Goal: Task Accomplishment & Management: Manage account settings

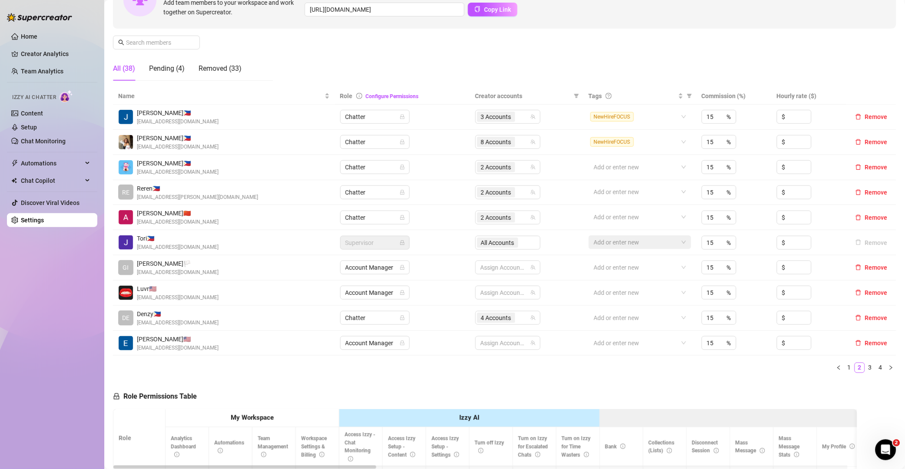
scroll to position [107, 0]
click at [535, 55] on div "Manage Team Members Manage your team members, their commission and hourly rate,…" at bounding box center [505, 14] width 784 height 145
click at [523, 145] on div "8 Accounts" at bounding box center [503, 142] width 53 height 12
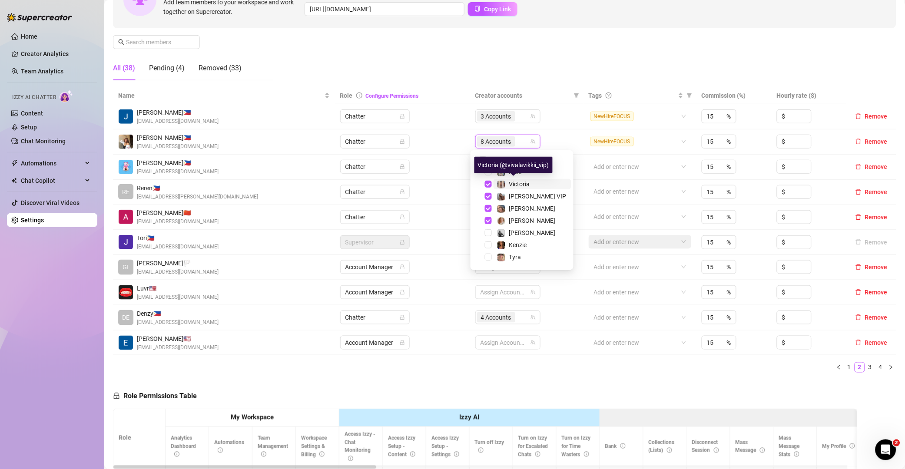
click at [514, 185] on span "Victoria" at bounding box center [519, 184] width 21 height 7
click at [519, 196] on span "[PERSON_NAME] VIP" at bounding box center [537, 196] width 57 height 7
click at [517, 212] on span "[PERSON_NAME]" at bounding box center [532, 208] width 47 height 7
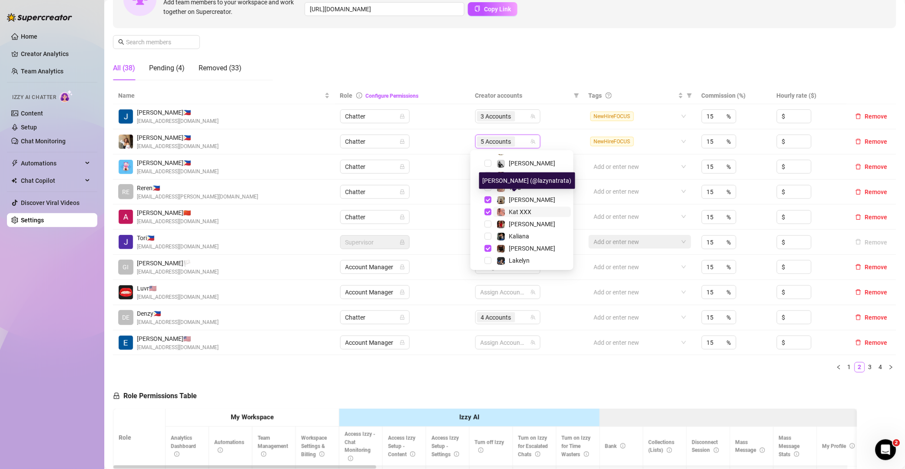
click at [524, 209] on span "Kat XXX" at bounding box center [520, 212] width 23 height 7
click at [523, 198] on span "[PERSON_NAME]" at bounding box center [532, 199] width 47 height 7
click at [583, 73] on div "Manage Team Members Manage your team members, their commission and hourly rate,…" at bounding box center [505, 14] width 784 height 145
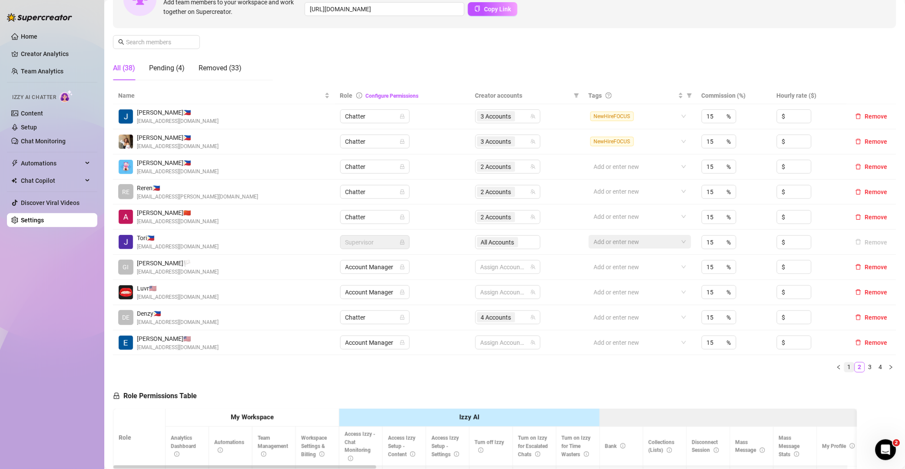
click at [845, 366] on link "1" at bounding box center [850, 368] width 10 height 10
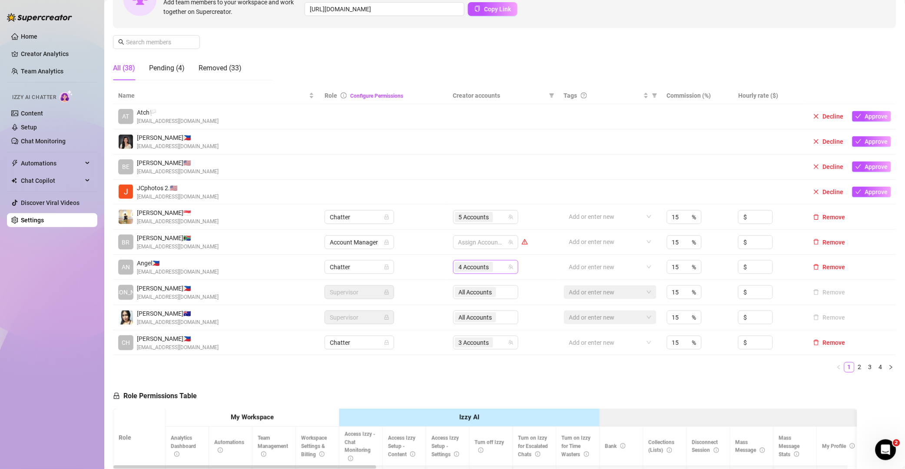
click at [502, 267] on div "4 Accounts" at bounding box center [481, 267] width 53 height 12
click at [566, 371] on ul "1 2 3 4" at bounding box center [505, 367] width 784 height 10
click at [866, 370] on link "3" at bounding box center [871, 368] width 10 height 10
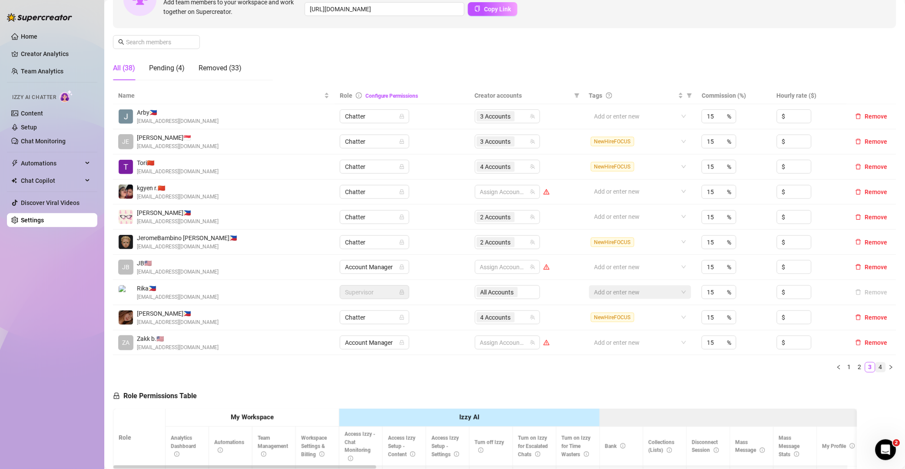
click at [876, 368] on link "4" at bounding box center [881, 368] width 10 height 10
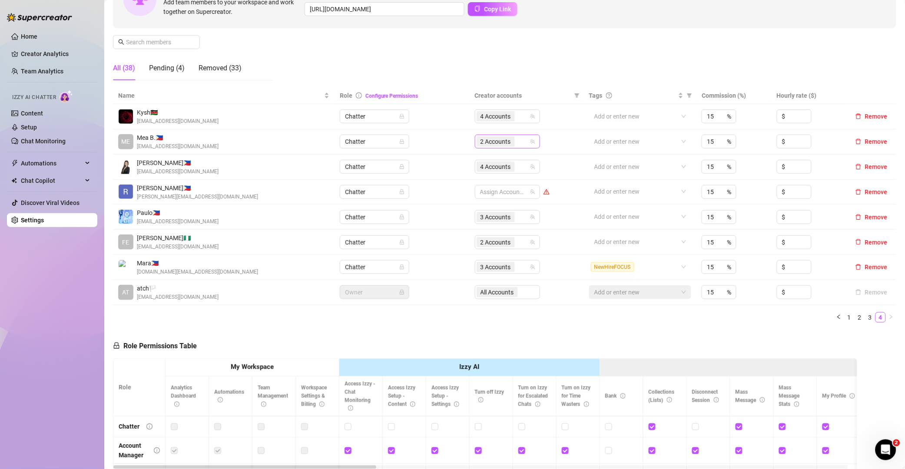
click at [519, 143] on div "2 Accounts" at bounding box center [503, 142] width 53 height 12
click at [530, 143] on icon "team" at bounding box center [532, 142] width 5 height 5
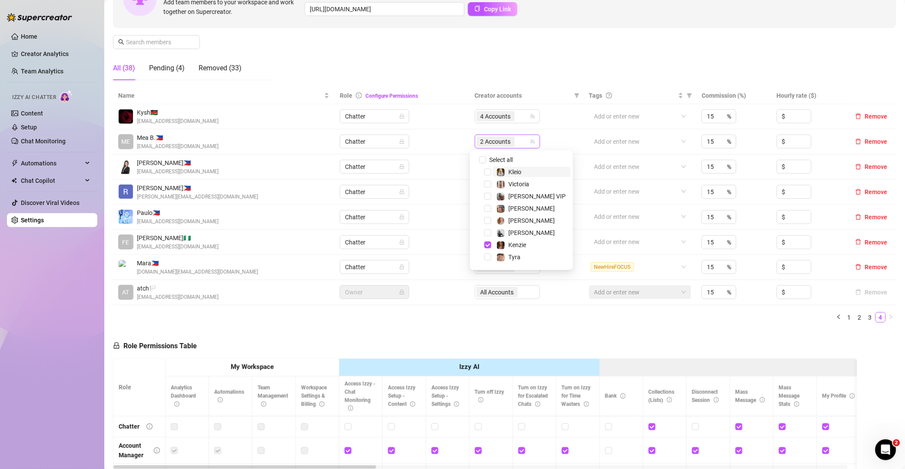
click at [517, 140] on input "search" at bounding box center [518, 141] width 2 height 10
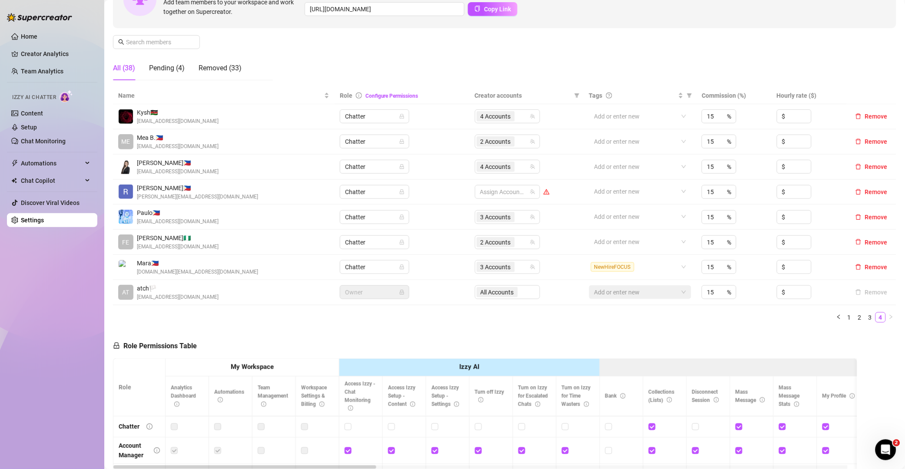
click at [453, 319] on ul "1 2 3 4" at bounding box center [505, 318] width 784 height 10
click at [523, 246] on div "2 Accounts" at bounding box center [503, 242] width 53 height 12
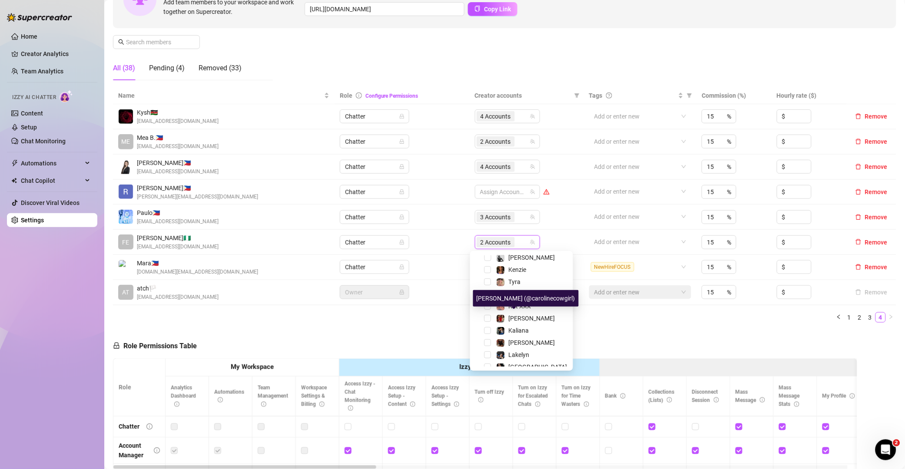
scroll to position [95, 0]
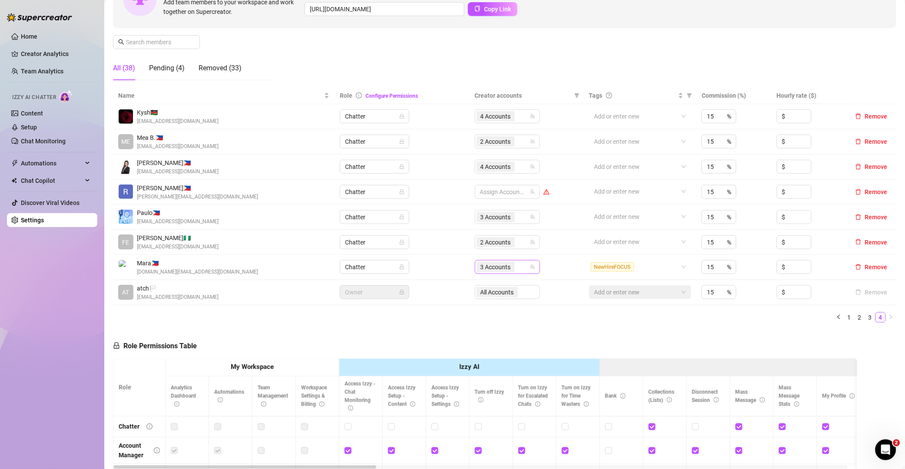
click at [514, 264] on div "3 Accounts" at bounding box center [503, 267] width 53 height 12
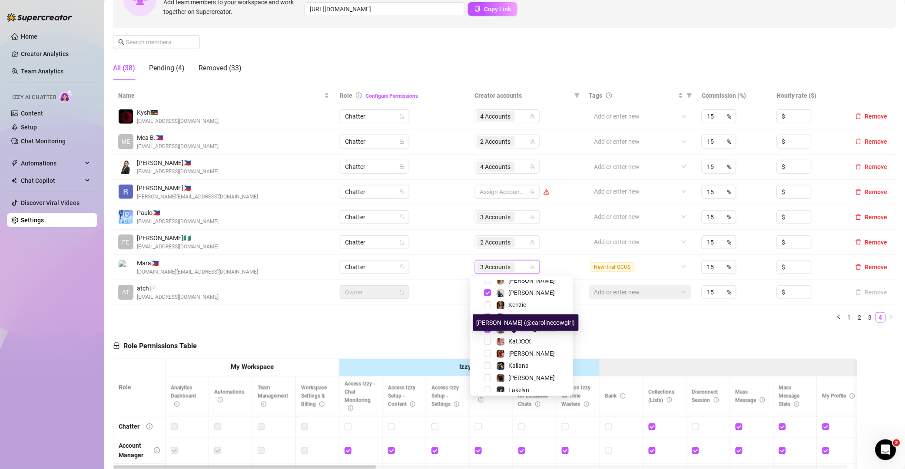
scroll to position [38, 0]
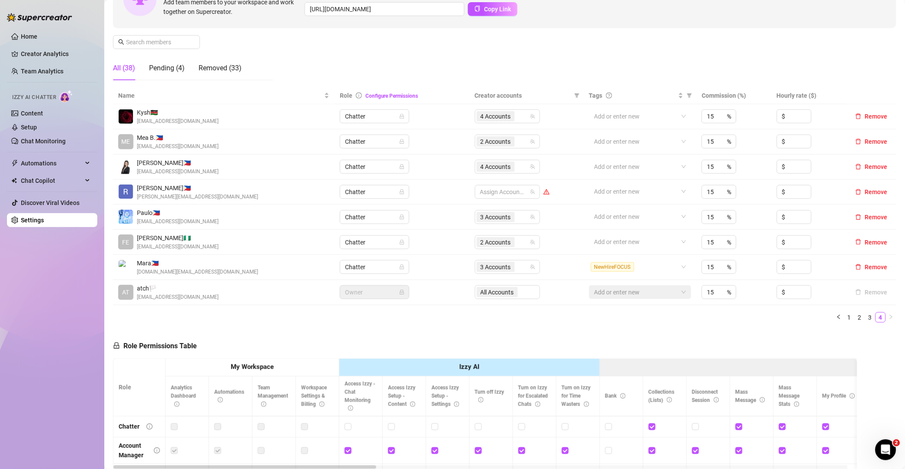
click at [358, 328] on div "Name Role Configure Permissions Creator accounts Tags Commission (%) Hourly rat…" at bounding box center [505, 208] width 784 height 243
click at [520, 168] on div "4 Accounts" at bounding box center [503, 167] width 53 height 12
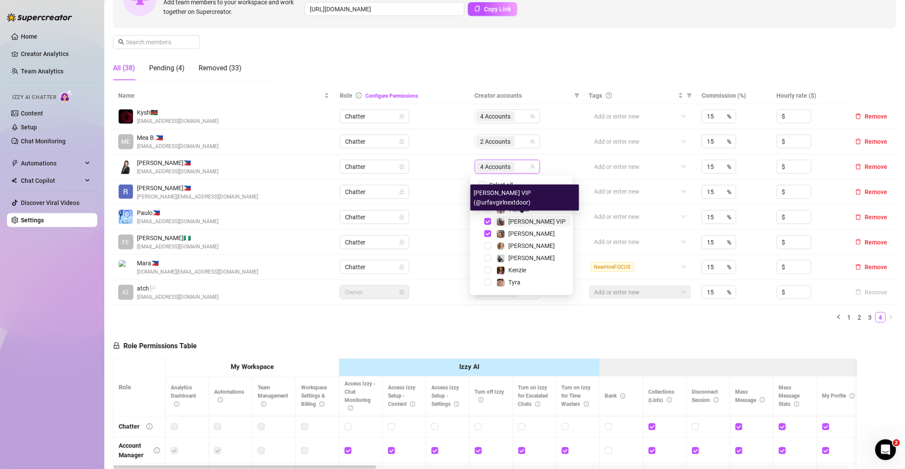
click at [517, 221] on span "[PERSON_NAME] VIP" at bounding box center [537, 221] width 57 height 7
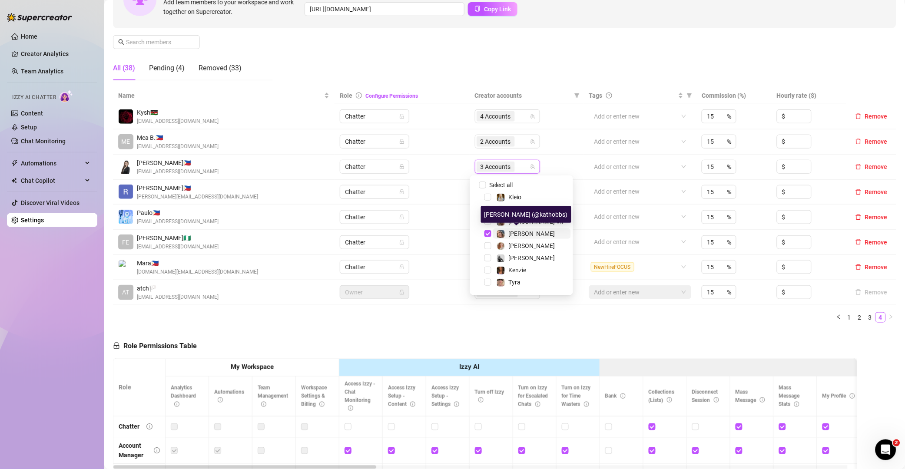
click at [515, 234] on span "[PERSON_NAME]" at bounding box center [532, 233] width 47 height 7
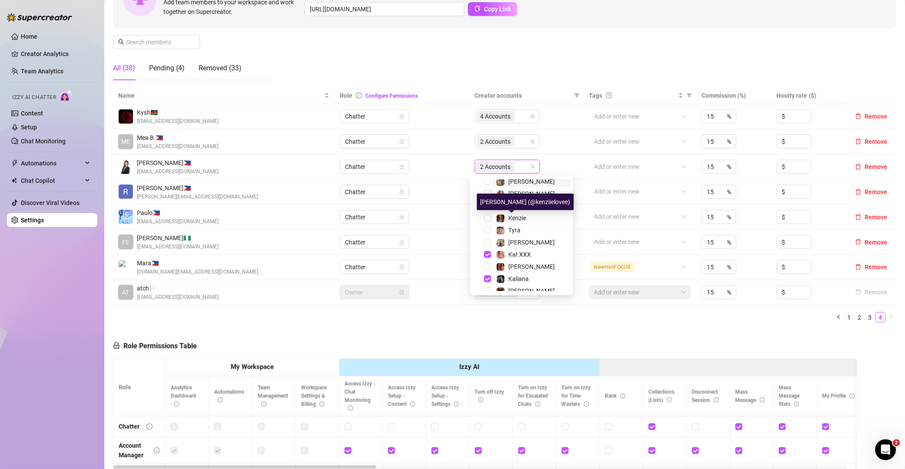
scroll to position [53, 0]
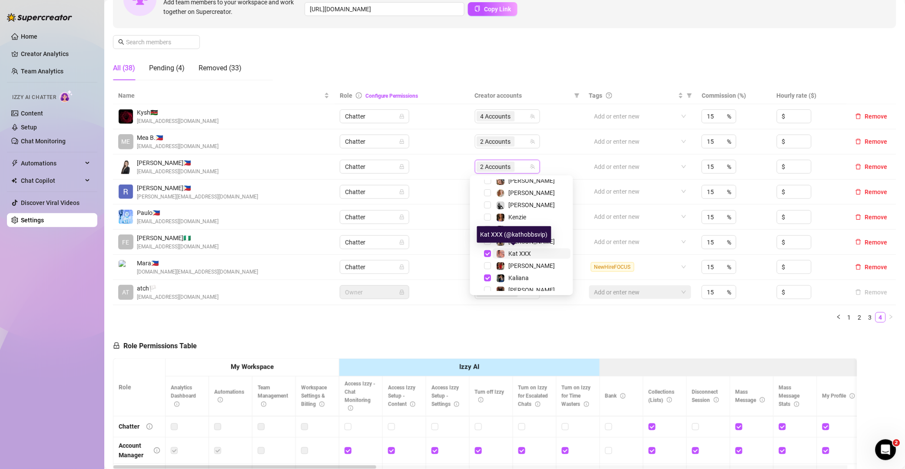
click at [512, 251] on span "Kat XXX" at bounding box center [520, 253] width 23 height 7
click at [506, 279] on div "Kaliana" at bounding box center [513, 278] width 33 height 10
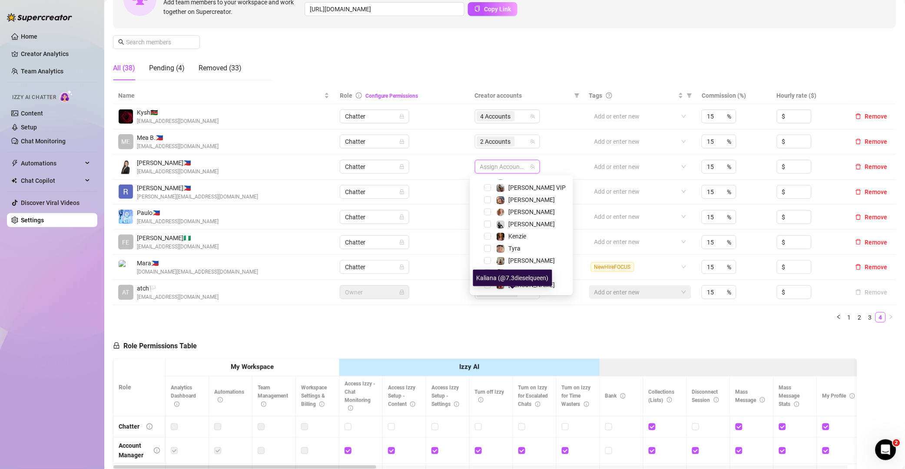
scroll to position [31, 0]
click at [513, 248] on span "Tyra" at bounding box center [515, 251] width 12 height 7
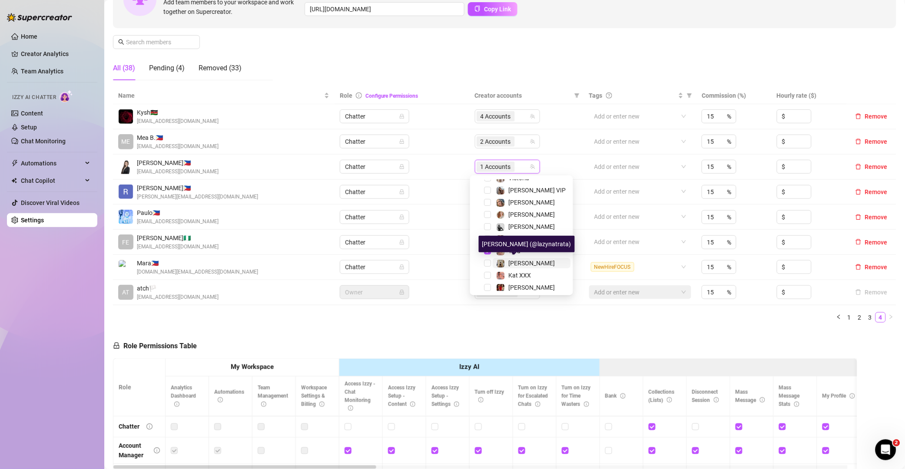
click at [510, 260] on span "[PERSON_NAME]" at bounding box center [532, 263] width 47 height 7
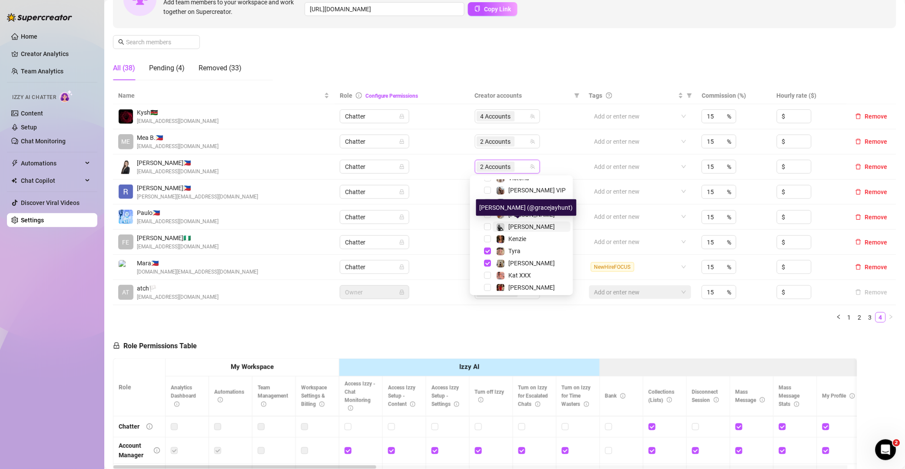
click at [512, 226] on span "[PERSON_NAME]" at bounding box center [532, 226] width 47 height 7
click at [566, 71] on div "Manage Team Members Manage your team members, their commission and hourly rate,…" at bounding box center [505, 14] width 784 height 145
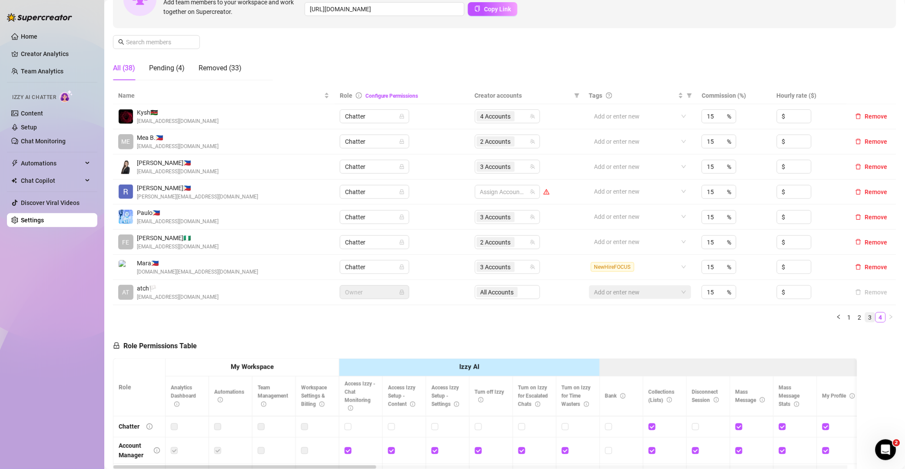
click at [866, 320] on link "3" at bounding box center [871, 318] width 10 height 10
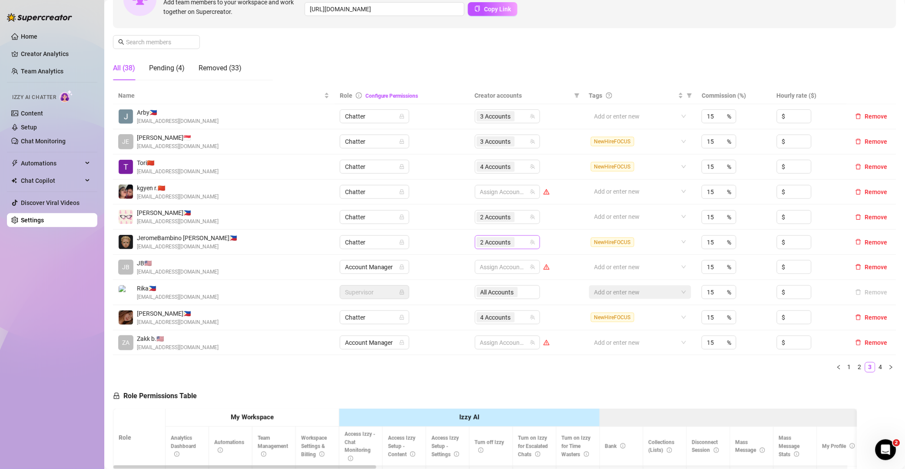
click at [524, 241] on div "2 Accounts" at bounding box center [503, 242] width 53 height 12
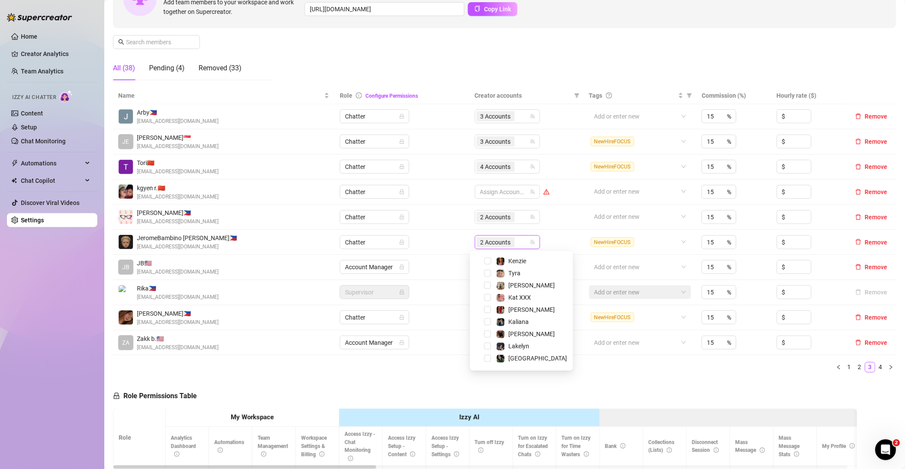
scroll to position [95, 0]
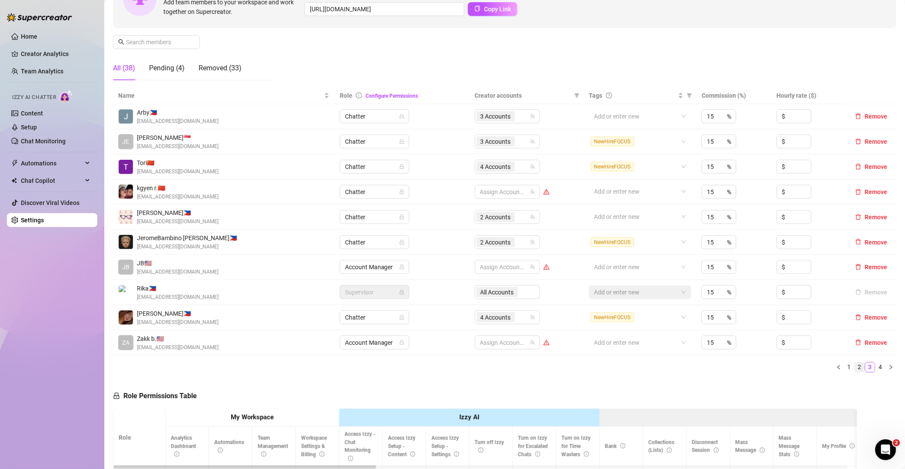
click at [855, 367] on link "2" at bounding box center [860, 368] width 10 height 10
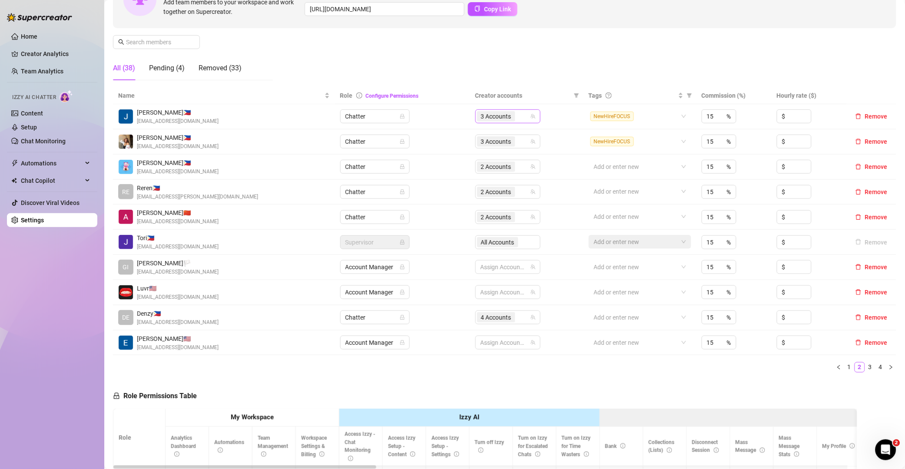
click at [515, 117] on div "3 Accounts" at bounding box center [503, 116] width 53 height 12
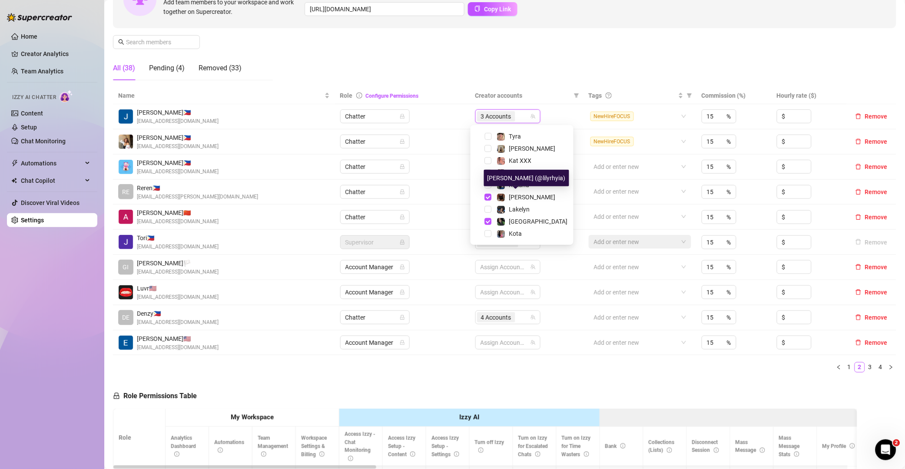
scroll to position [96, 0]
